Goal: Task Accomplishment & Management: Use online tool/utility

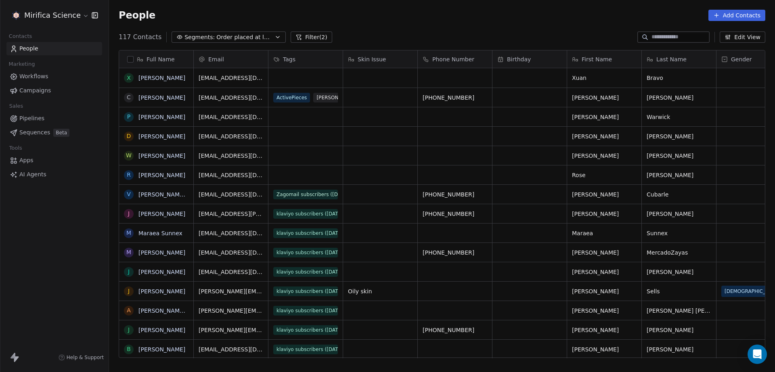
click at [46, 19] on html "Mirifica Science Contacts People Marketing Workflows Campaigns Sales Pipelines …" at bounding box center [387, 186] width 775 height 372
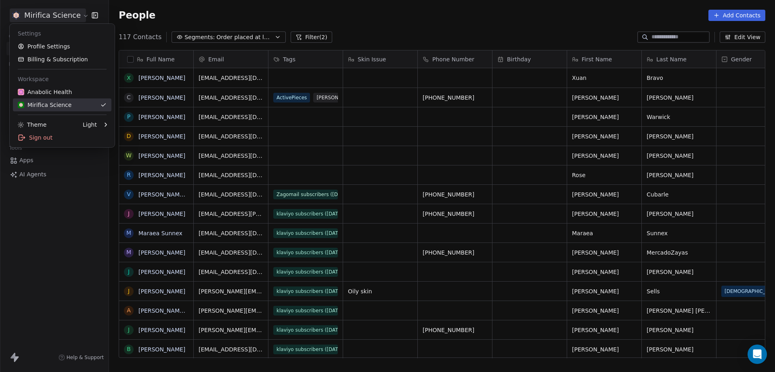
click at [65, 107] on div "Mirifica Science" at bounding box center [45, 105] width 54 height 8
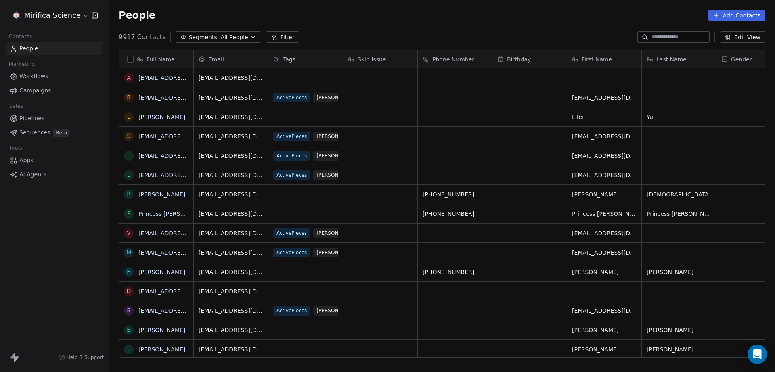
click at [46, 89] on span "Campaigns" at bounding box center [34, 90] width 31 height 8
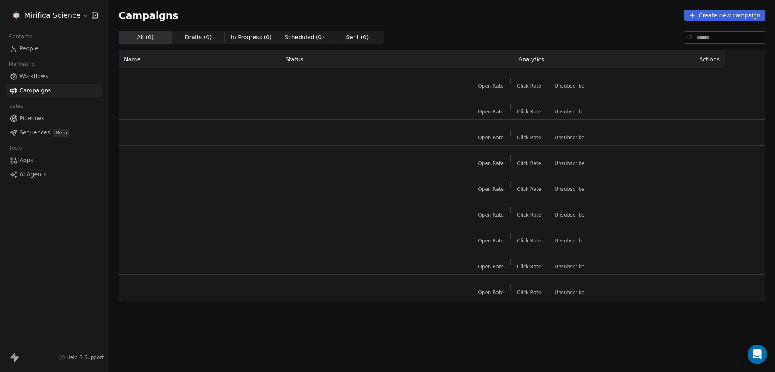
click at [49, 237] on div "Mirifica Science Contacts People Marketing Workflows Campaigns Sales Pipelines …" at bounding box center [54, 186] width 109 height 372
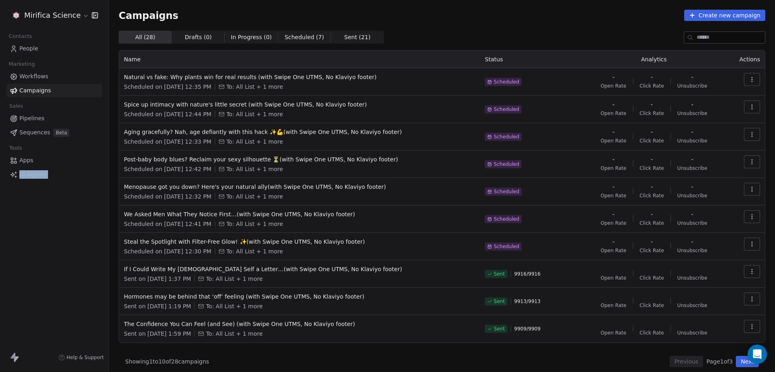
click at [49, 228] on div "Mirifica Science Contacts People Marketing Workflows Campaigns Sales Pipelines …" at bounding box center [54, 186] width 109 height 372
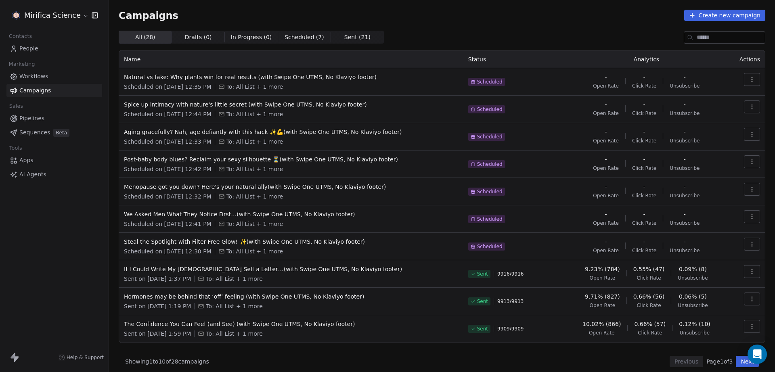
click at [50, 231] on div "Mirifica Science Contacts People Marketing Workflows Campaigns Sales Pipelines …" at bounding box center [54, 186] width 109 height 372
click at [50, 232] on div "Mirifica Science Contacts People Marketing Workflows Campaigns Sales Pipelines …" at bounding box center [54, 186] width 109 height 372
click at [76, 230] on div "Mirifica Science Contacts People Marketing Workflows Campaigns Sales Pipelines …" at bounding box center [54, 186] width 109 height 372
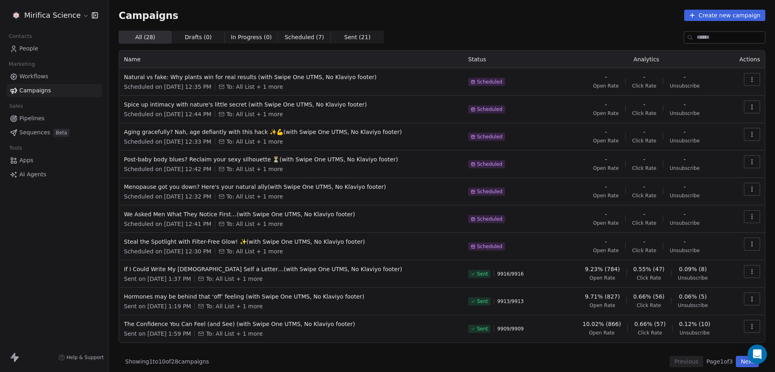
click at [218, 277] on span "To: All List + 1 more" at bounding box center [234, 279] width 57 height 8
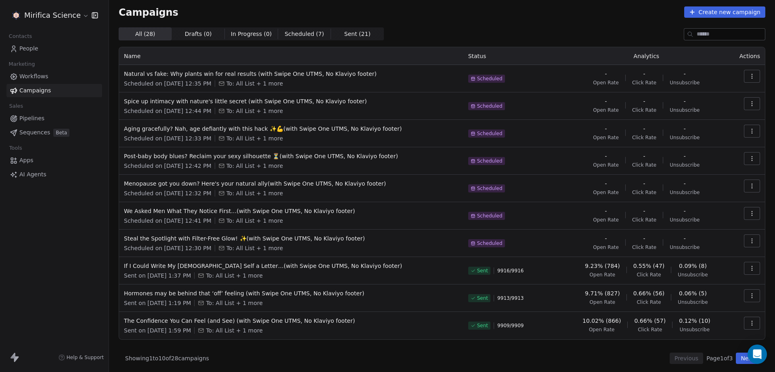
scroll to position [5, 0]
click at [738, 353] on button "Next" at bounding box center [747, 356] width 23 height 11
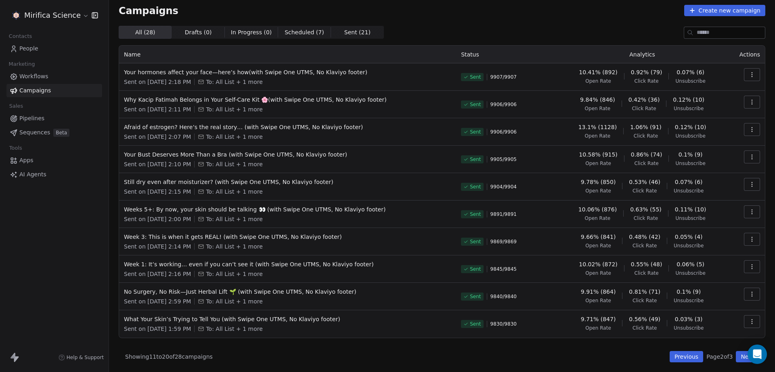
click at [557, 138] on td "13.1% (1128) Open Rate 1.06% (91) Click Rate 0.12% (10) Unsubscribe" at bounding box center [642, 131] width 170 height 27
